Goal: Task Accomplishment & Management: Manage account settings

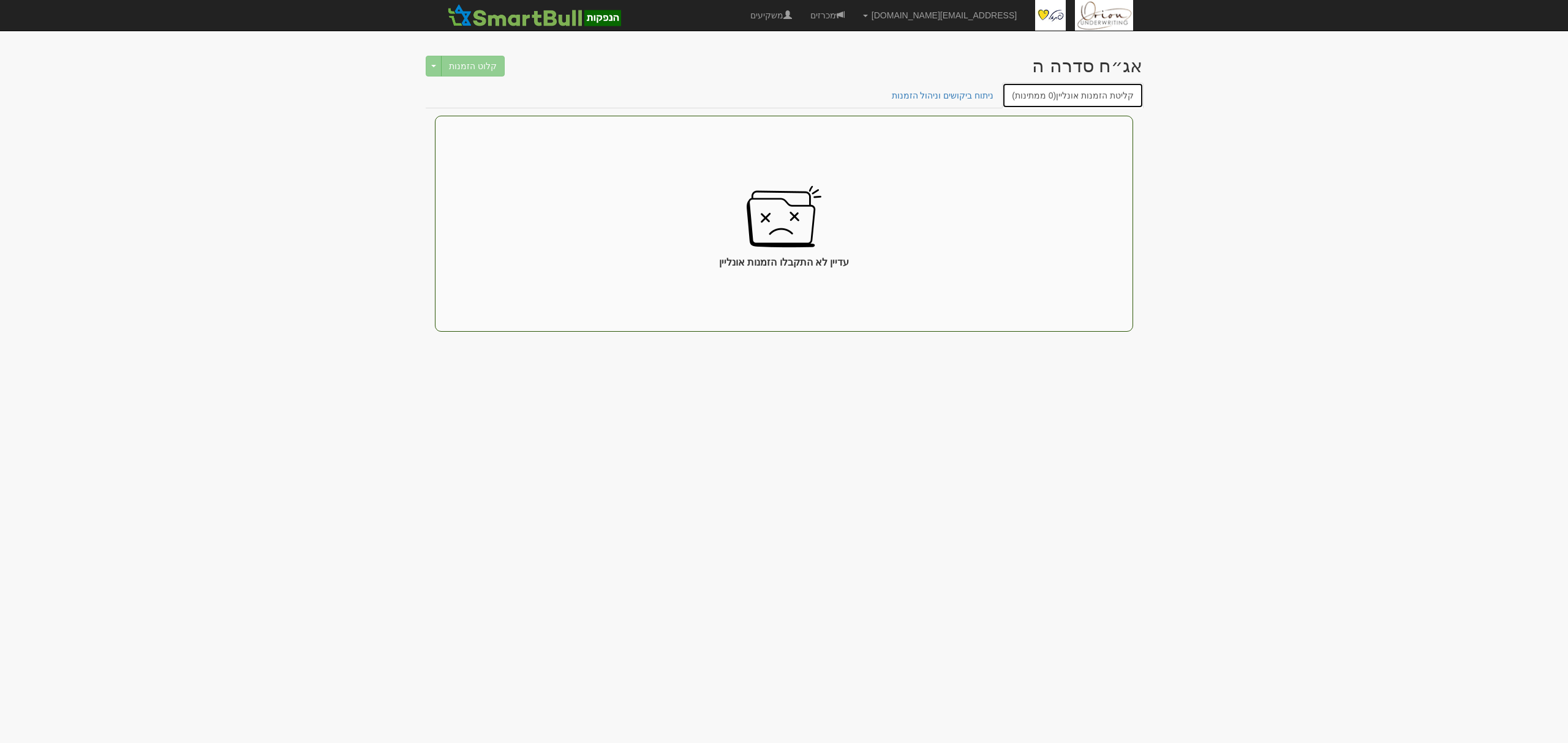
click at [1035, 98] on span "(0 ממתינות)" at bounding box center [1034, 96] width 44 height 10
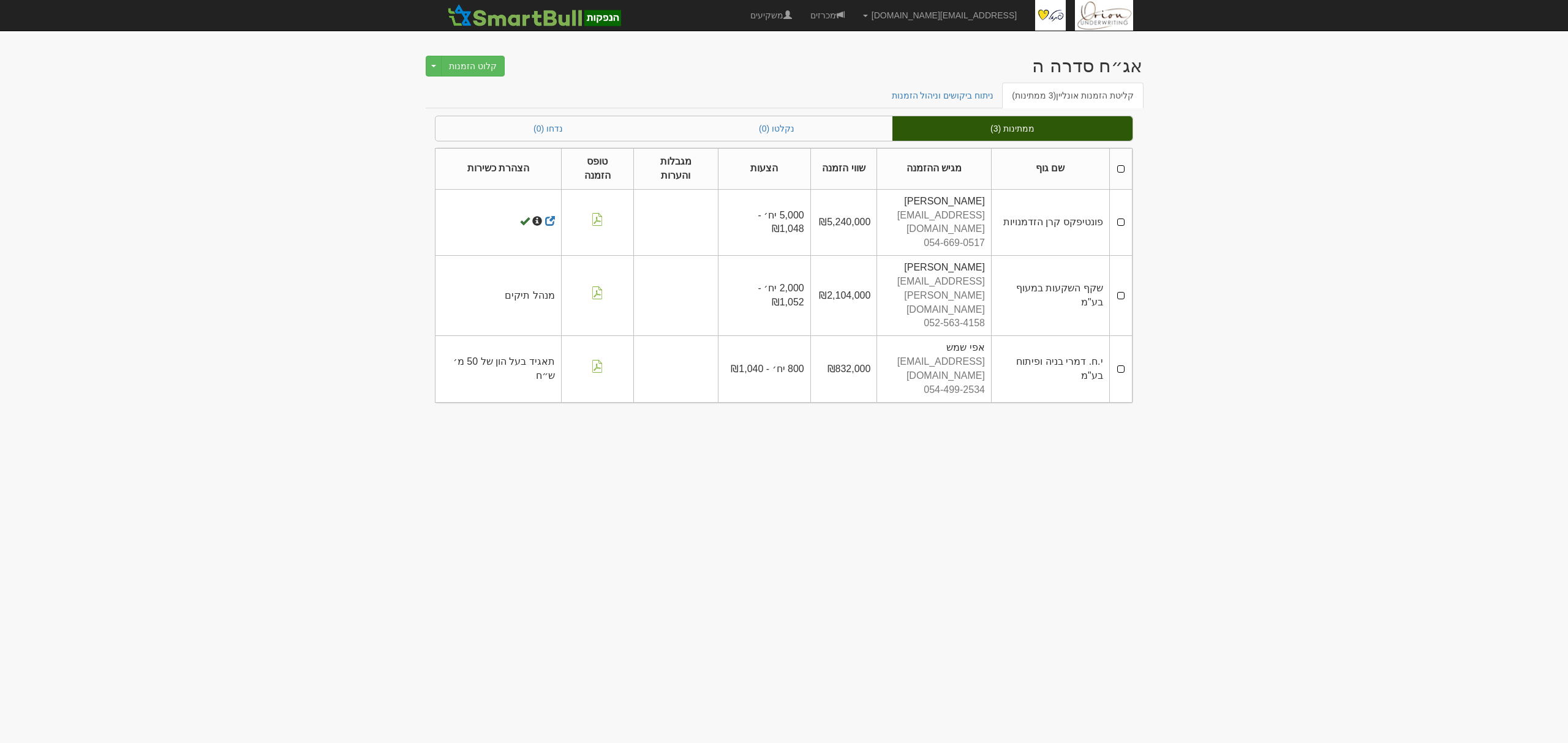
click at [1120, 218] on td at bounding box center [1120, 222] width 22 height 66
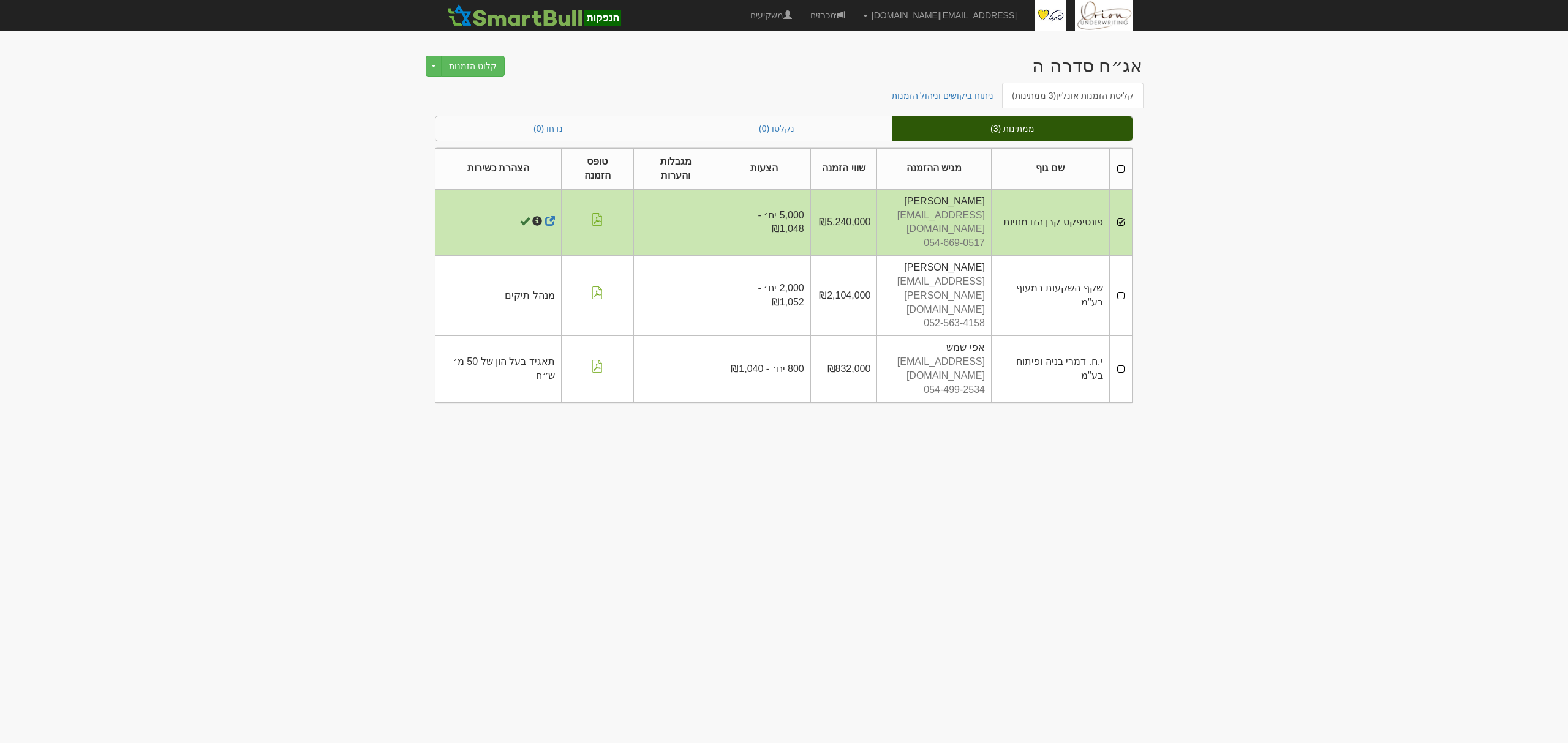
click at [1126, 268] on td at bounding box center [1120, 296] width 22 height 80
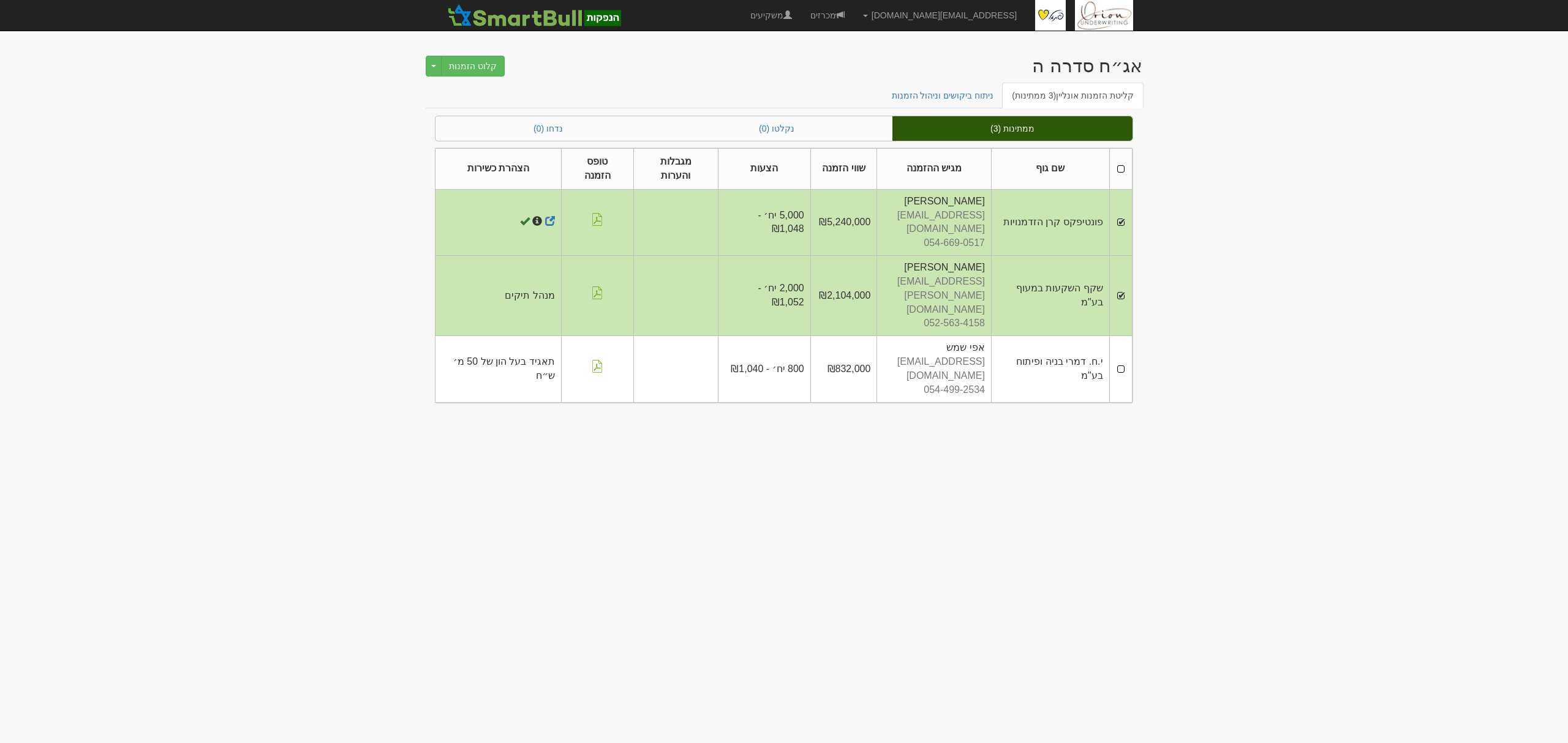
click at [1121, 336] on td at bounding box center [1120, 369] width 22 height 66
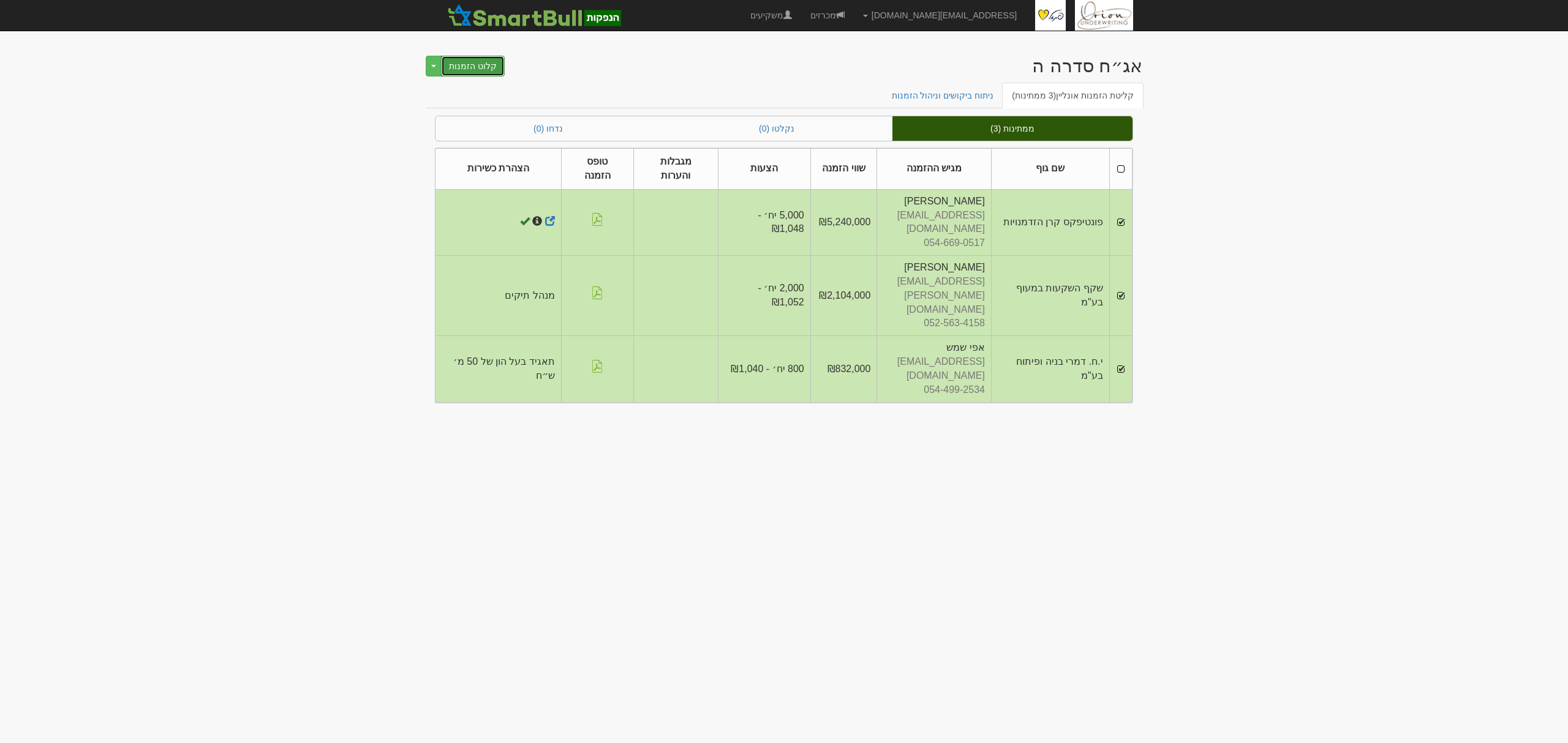
click at [489, 66] on button "קלוט הזמנות" at bounding box center [472, 67] width 64 height 21
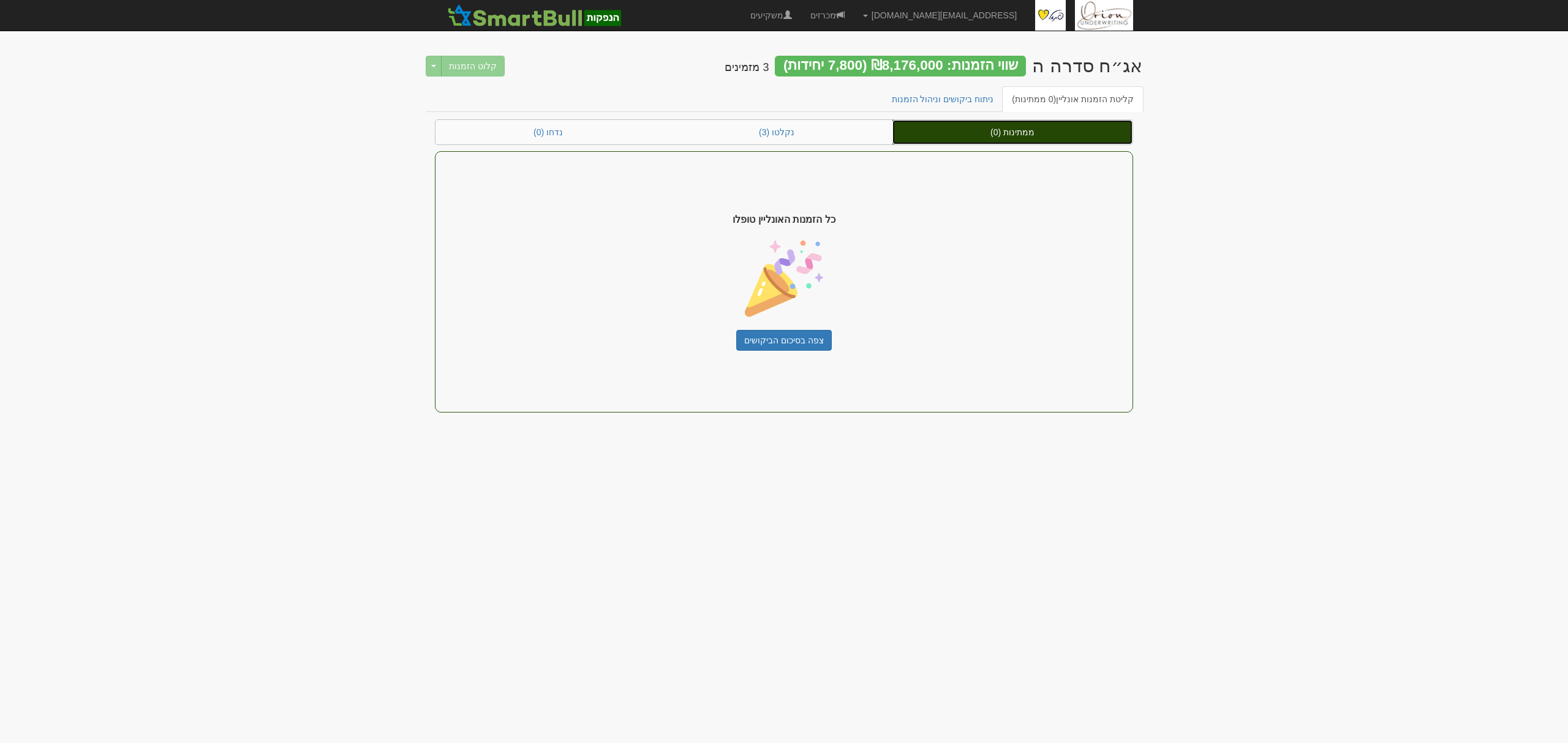
click at [1002, 134] on link "ממתינות (0)" at bounding box center [1012, 131] width 240 height 24
click at [854, 21] on link "מכרזים" at bounding box center [827, 15] width 53 height 31
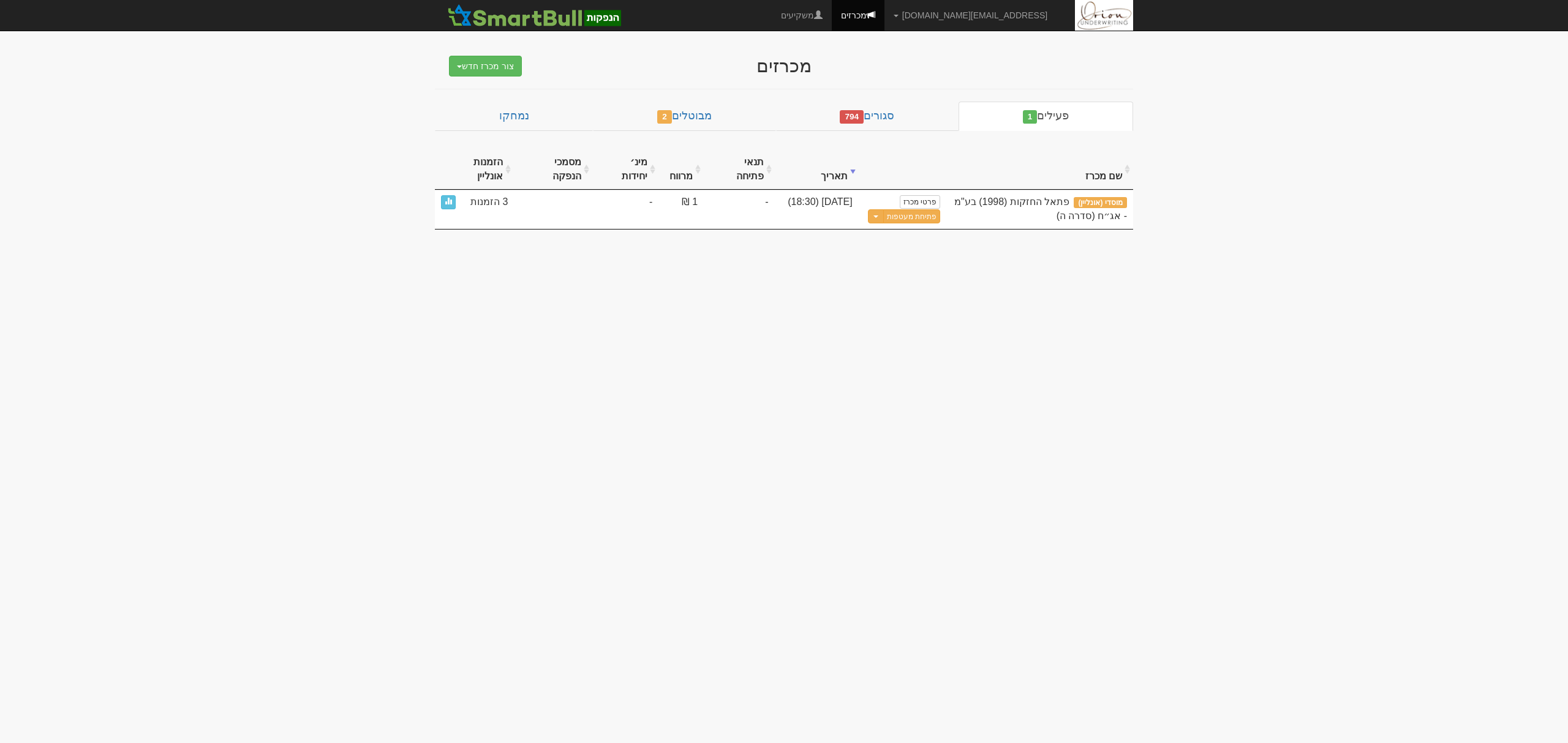
click at [527, 498] on body "hanpaka@orion-uw.com הגדרות חשבונות הנפקה תבניות הודעות קיבול" at bounding box center [784, 371] width 1568 height 743
drag, startPoint x: 1067, startPoint y: 186, endPoint x: 1036, endPoint y: 207, distance: 37.4
click at [1036, 207] on div "פתאל החזקות (1998) בע"מ - אג״ח (סדרה ה)" at bounding box center [1040, 209] width 175 height 28
drag, startPoint x: 1070, startPoint y: 185, endPoint x: 963, endPoint y: 191, distance: 107.2
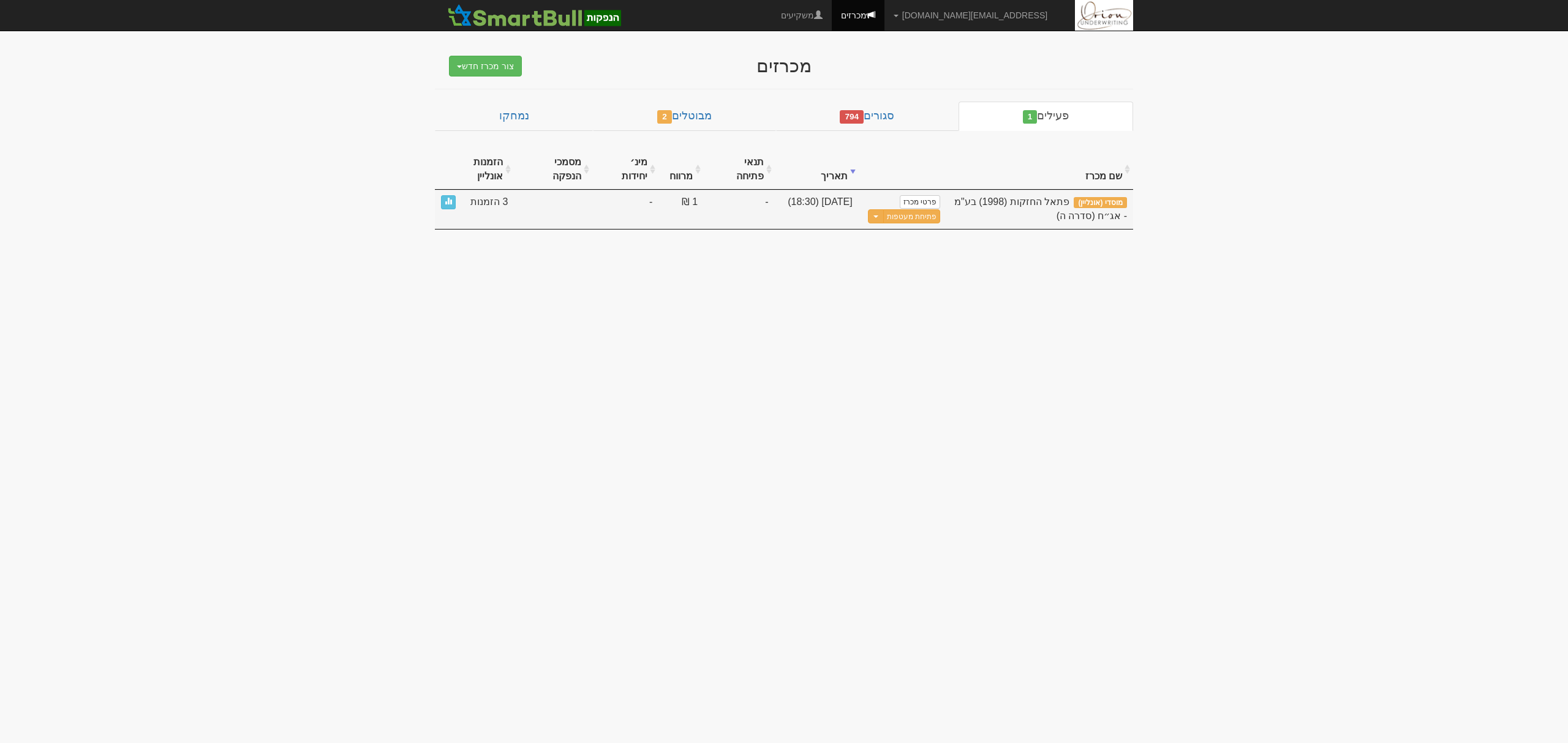
click at [963, 196] on span "פתאל החזקות (1998) בע"מ - אג״ח (סדרה ה)" at bounding box center [1041, 208] width 173 height 24
copy span "פתאל החזקות (1998) בע"מ"
click at [902, 210] on button "פתיחת מעטפות" at bounding box center [911, 216] width 57 height 14
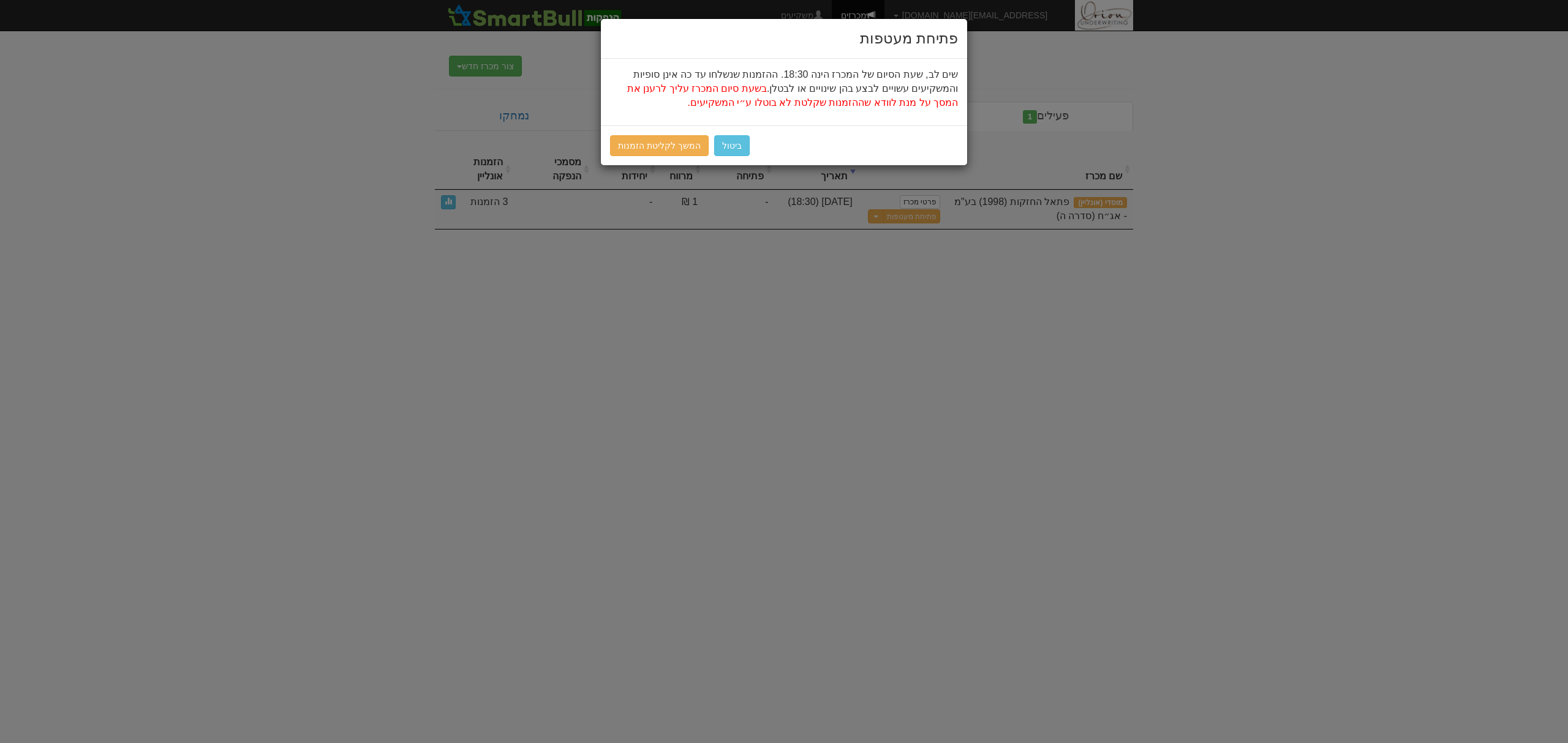
click at [692, 133] on div "ביטול המשך לקליטת הזמנות" at bounding box center [784, 145] width 366 height 40
click at [687, 140] on link "המשך לקליטת הזמנות" at bounding box center [659, 146] width 99 height 21
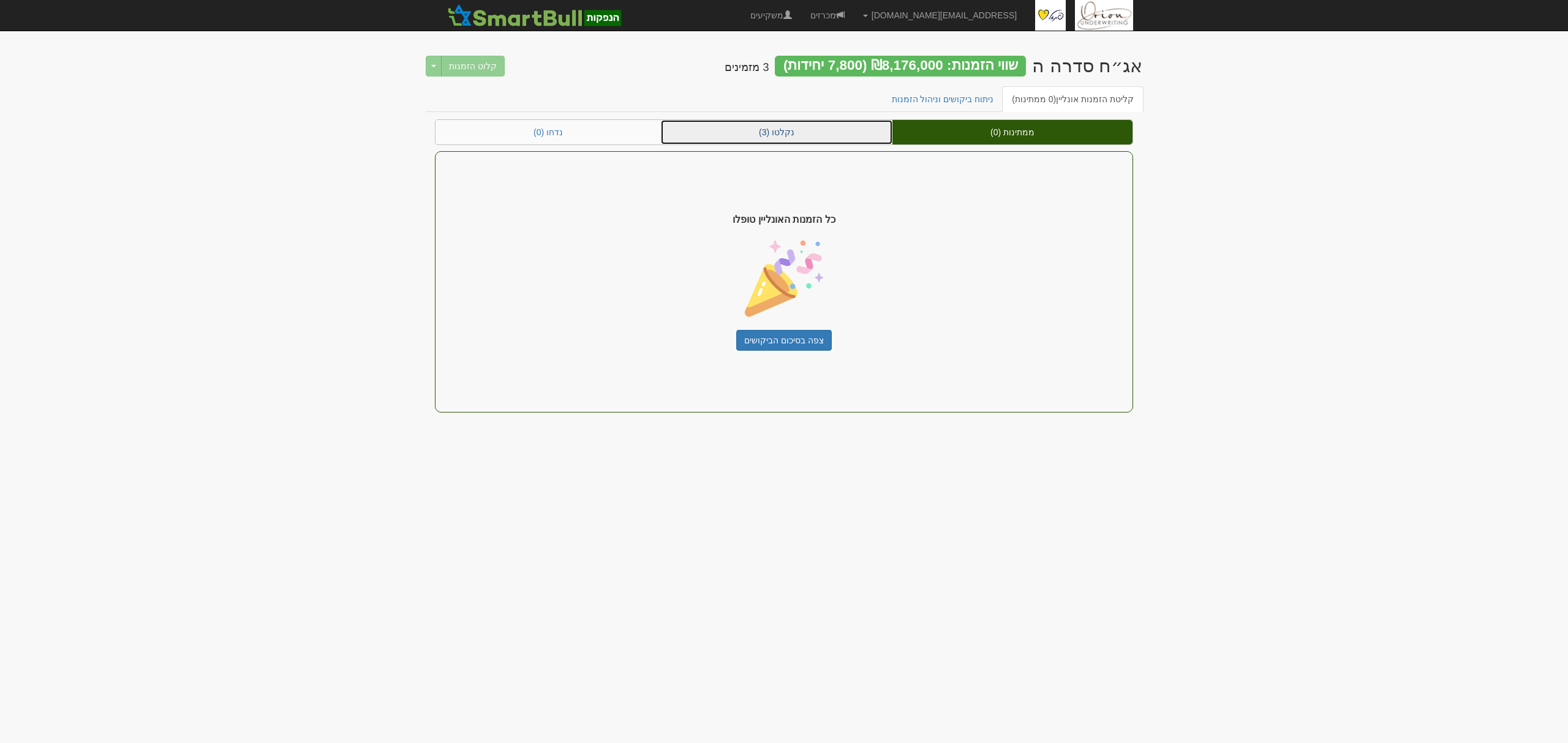
click at [804, 128] on link "נקלטו (3)" at bounding box center [777, 131] width 232 height 24
